Goal: Task Accomplishment & Management: Manage account settings

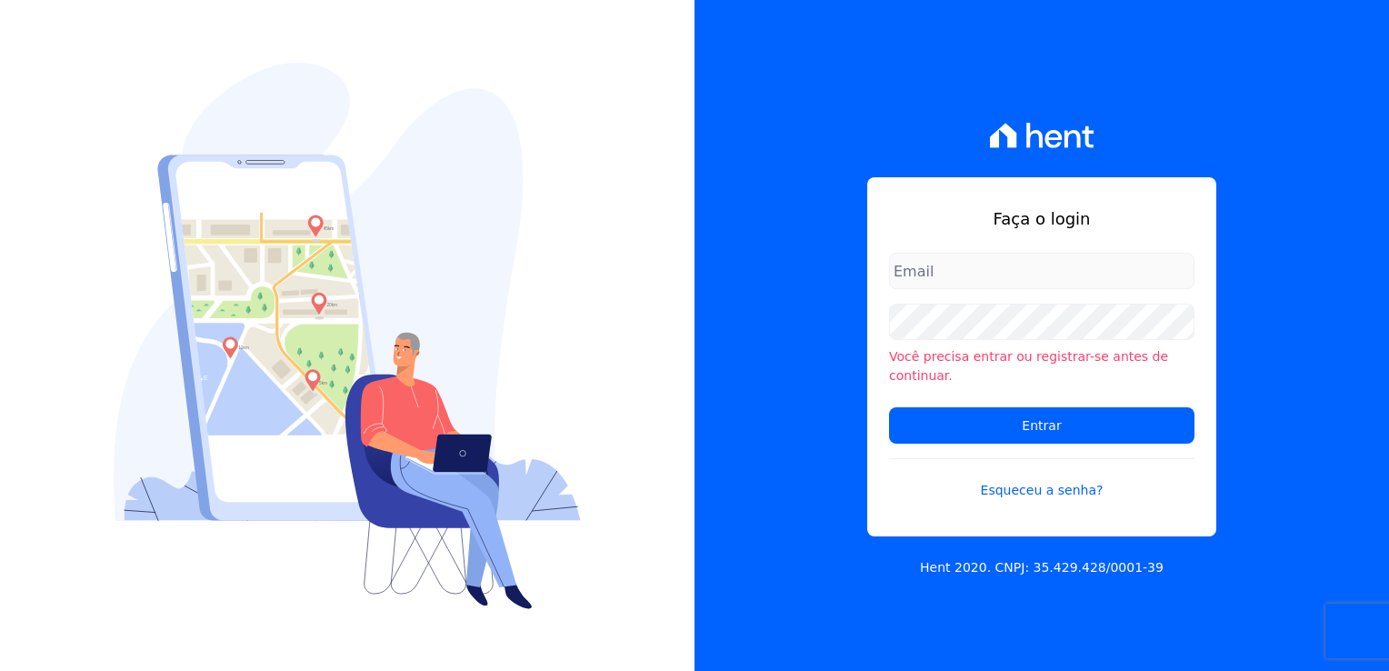
click at [1023, 278] on input "email" at bounding box center [1041, 271] width 305 height 36
type input "[PERSON_NAME][EMAIL_ADDRESS][DOMAIN_NAME]"
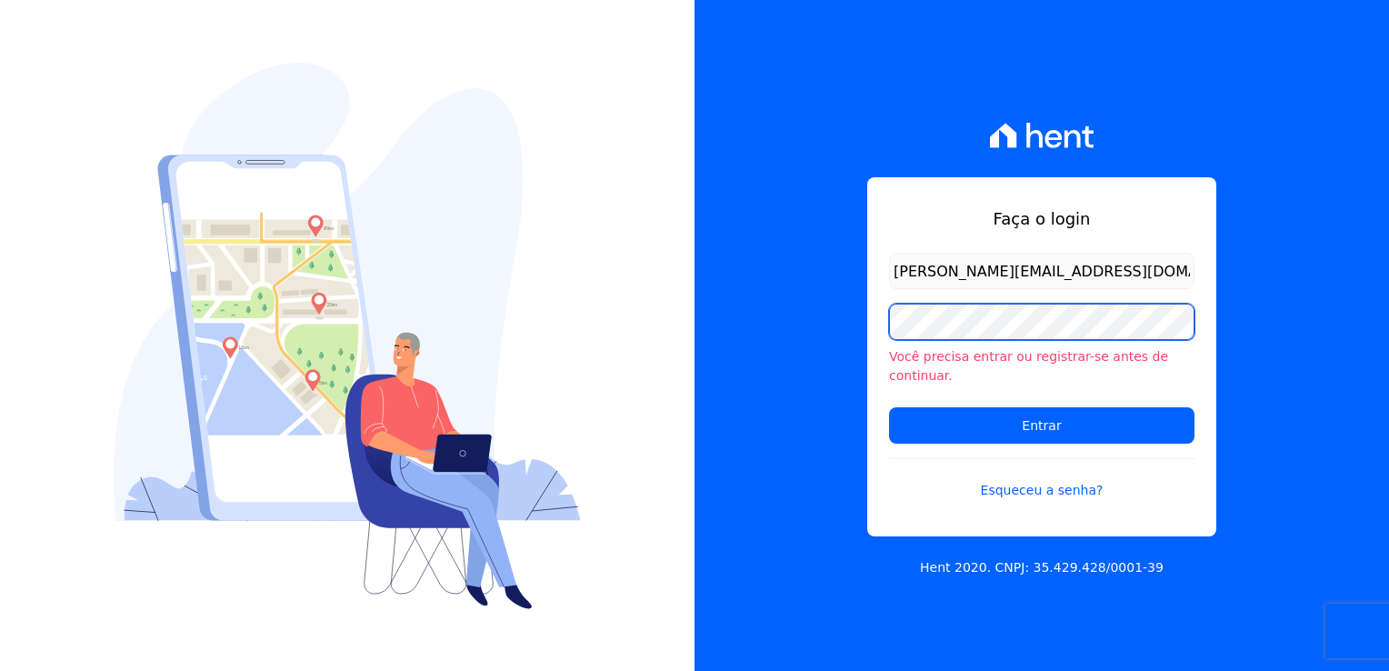
click at [889, 407] on input "Entrar" at bounding box center [1041, 425] width 305 height 36
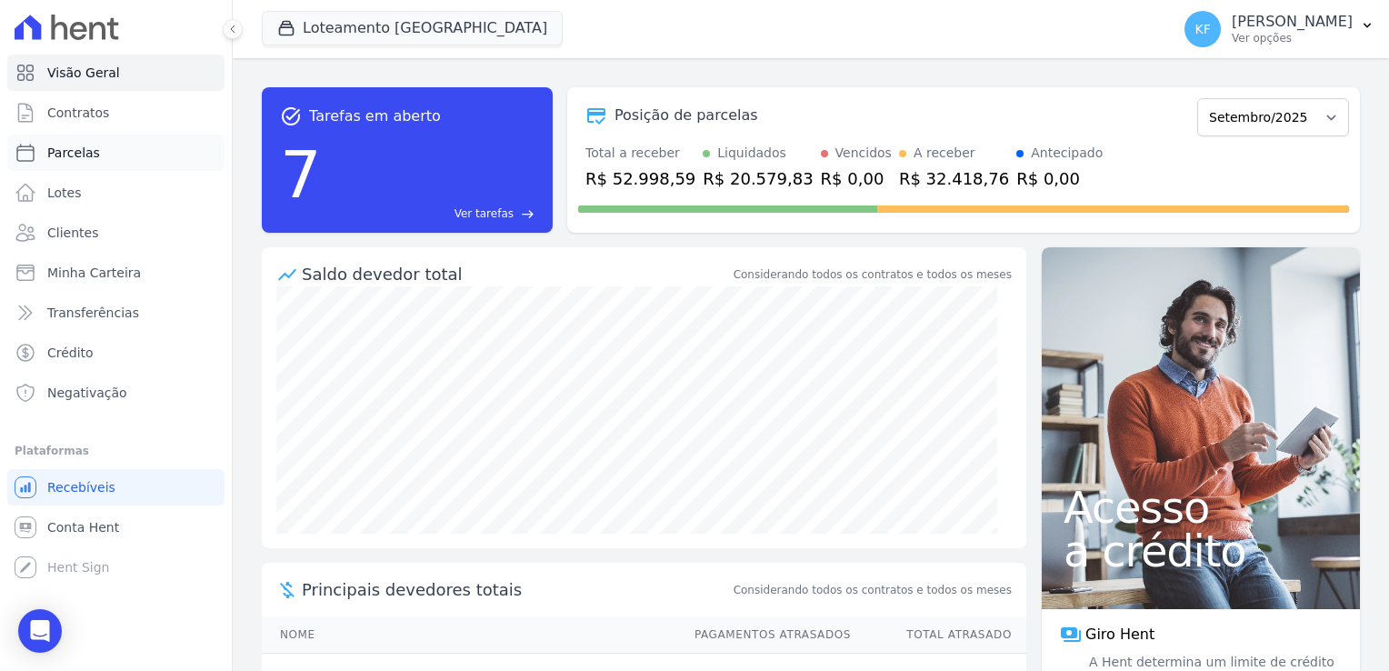
click at [60, 145] on span "Parcelas" at bounding box center [73, 153] width 53 height 18
select select
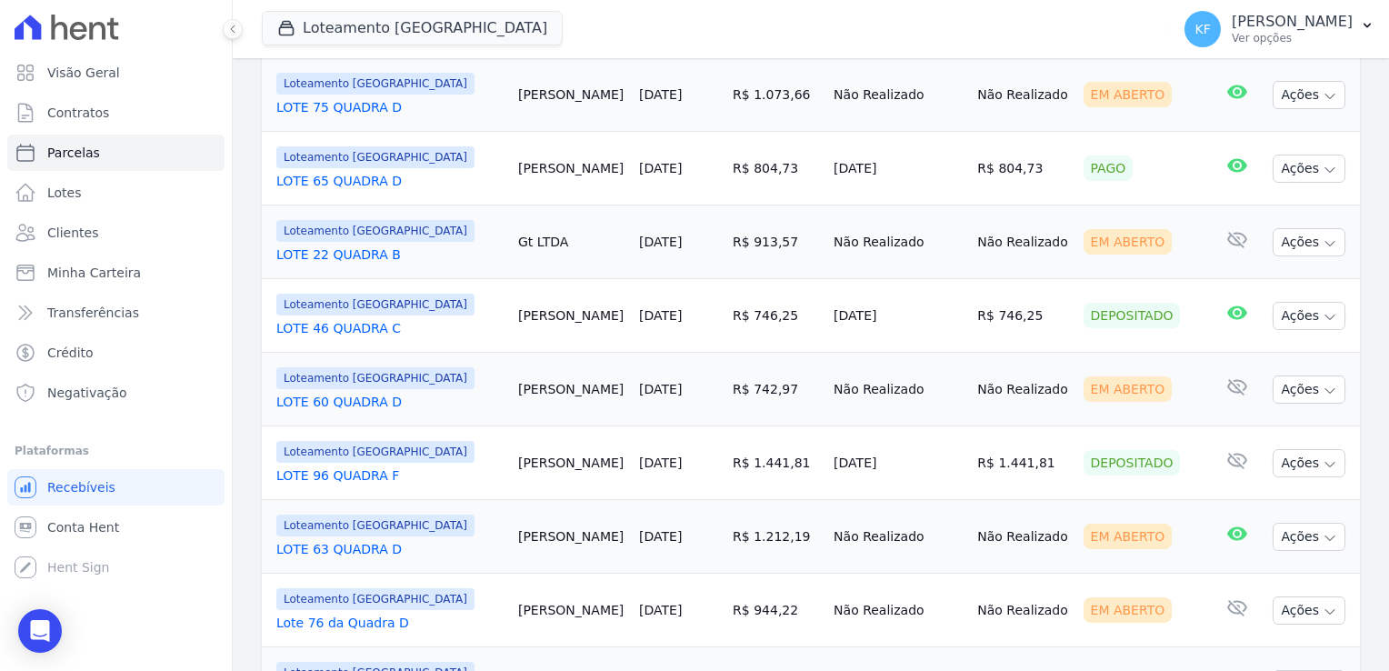
scroll to position [870, 0]
